Goal: Task Accomplishment & Management: Use online tool/utility

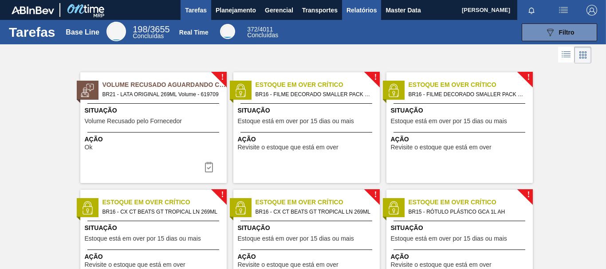
click at [352, 11] on span "Relatórios" at bounding box center [361, 10] width 30 height 11
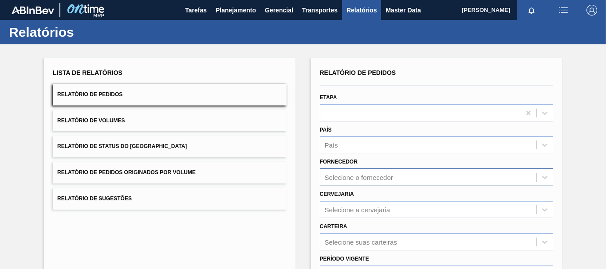
click at [344, 178] on div "Selecione o fornecedor" at bounding box center [436, 177] width 233 height 17
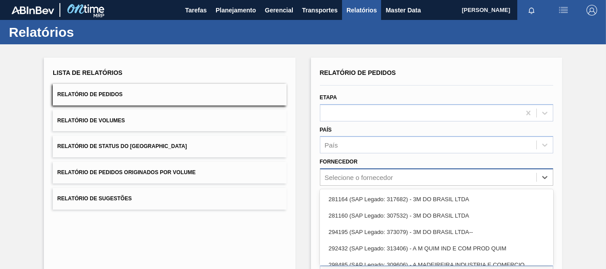
scroll to position [57, 0]
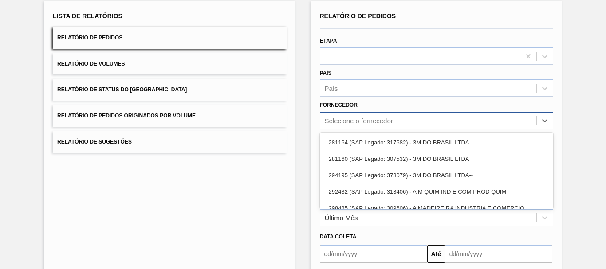
paste input "BR05"
type input "BR05"
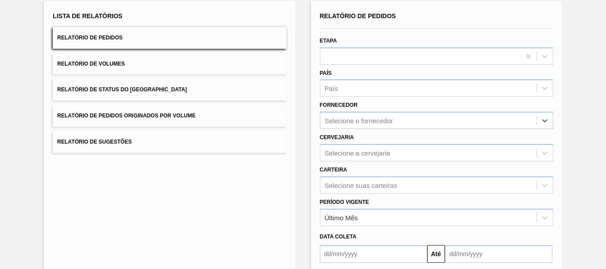
drag, startPoint x: 346, startPoint y: 119, endPoint x: 310, endPoint y: 119, distance: 36.8
click at [310, 119] on div "Lista de Relatórios Relatório de Pedidos Relatório de Volumes Relatório de Stat…" at bounding box center [303, 171] width 606 height 366
click at [336, 151] on div "Selecione a cervejaria" at bounding box center [436, 152] width 233 height 17
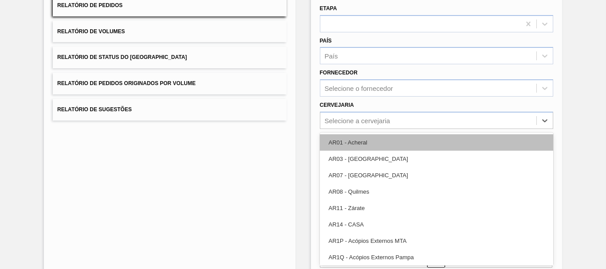
paste input "BR05"
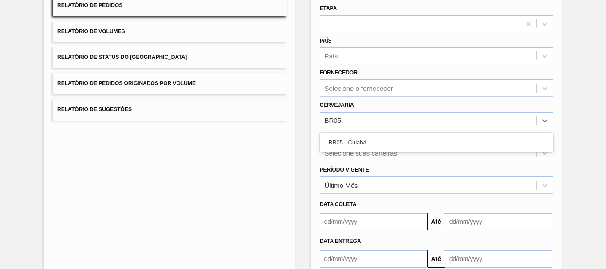
type input "BR05"
